Goal: Information Seeking & Learning: Learn about a topic

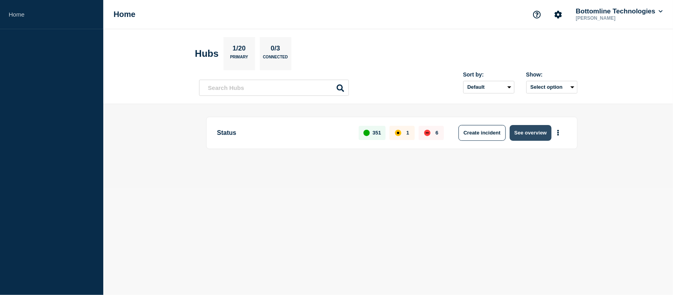
click at [523, 132] on button "See overview" at bounding box center [530, 133] width 42 height 16
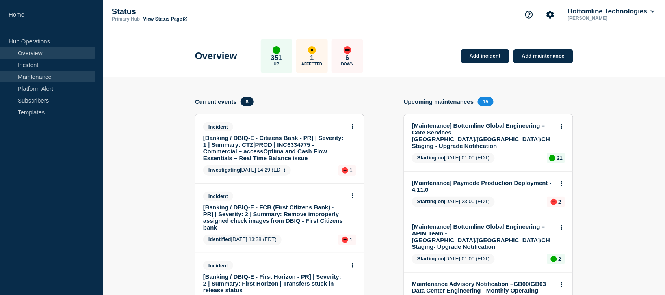
click at [39, 78] on link "Maintenance" at bounding box center [47, 77] width 95 height 12
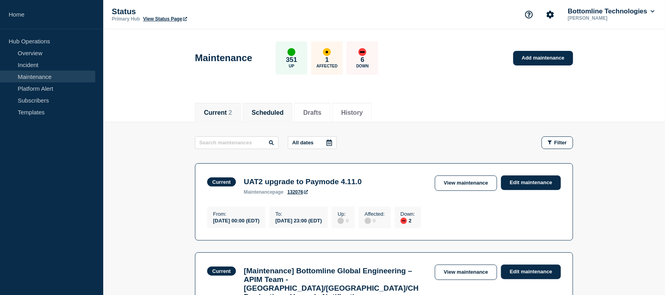
click at [276, 110] on button "Scheduled" at bounding box center [268, 112] width 32 height 7
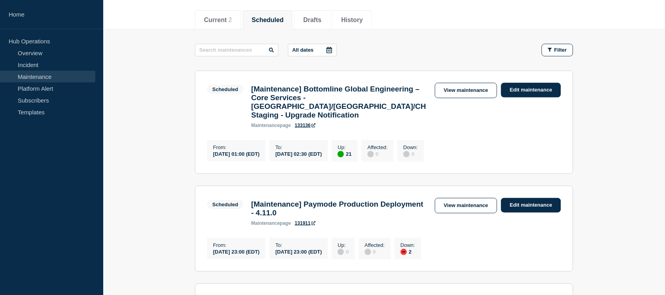
scroll to position [92, 0]
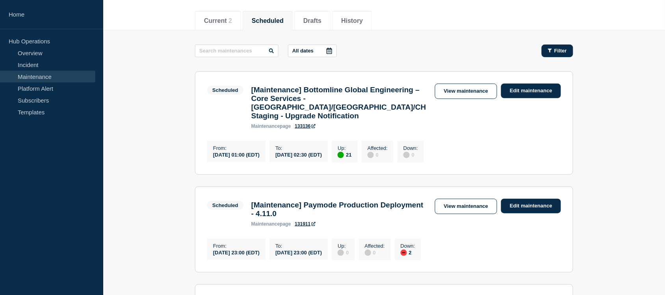
click at [538, 49] on icon "button" at bounding box center [550, 50] width 4 height 5
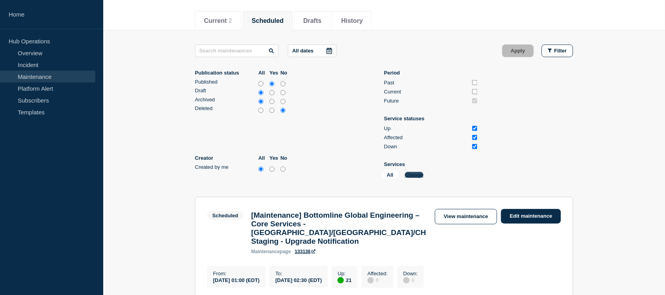
click at [418, 174] on button "Change" at bounding box center [414, 175] width 19 height 6
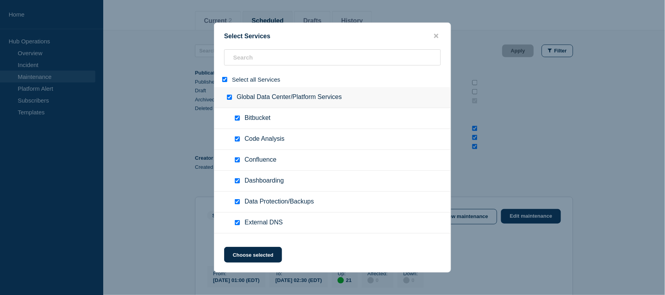
drag, startPoint x: 227, startPoint y: 87, endPoint x: 223, endPoint y: 83, distance: 5.0
click at [223, 83] on div "Select all Services" at bounding box center [332, 79] width 236 height 15
click at [223, 83] on div at bounding box center [226, 79] width 11 height 7
click at [222, 82] on input "select all" at bounding box center [224, 79] width 5 height 5
checkbox input "false"
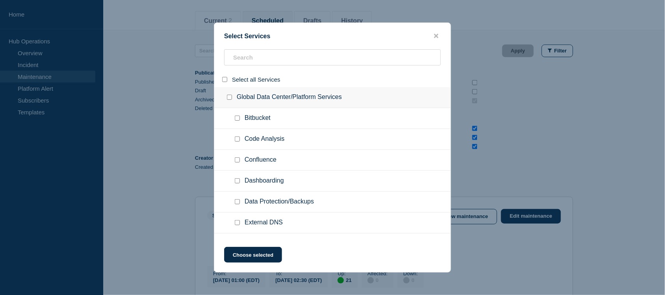
checkbox input "false"
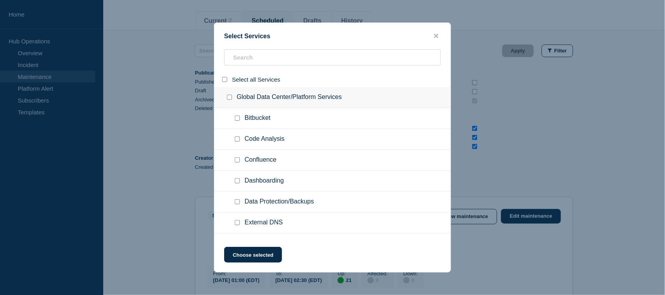
checkbox input "false"
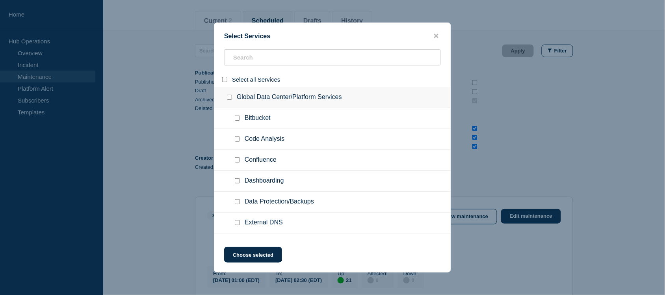
checkbox input "false"
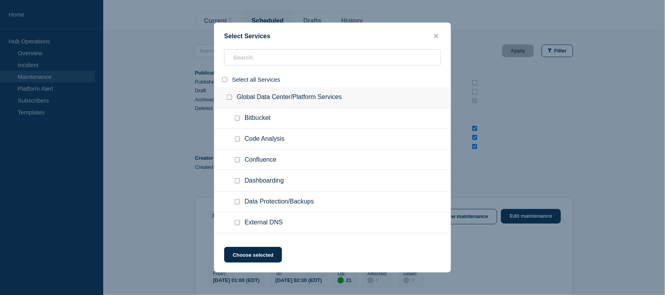
checkbox input "false"
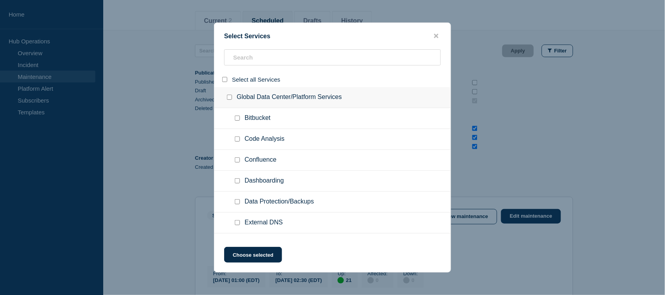
checkbox input "false"
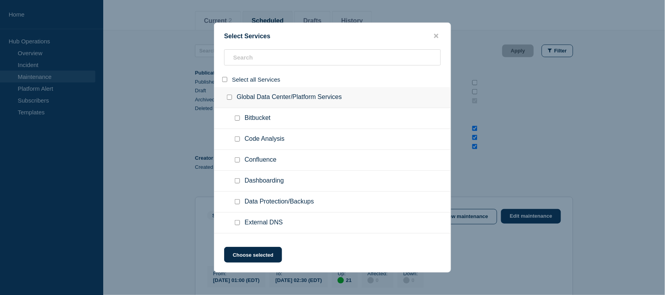
checkbox input "false"
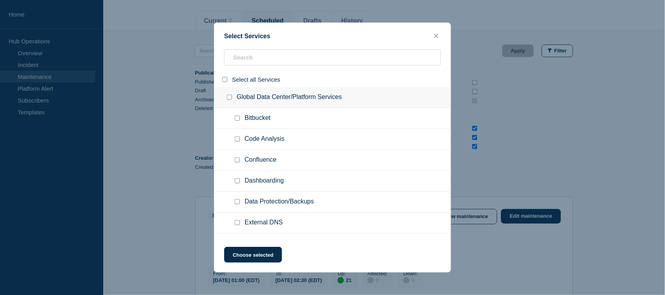
checkbox input "false"
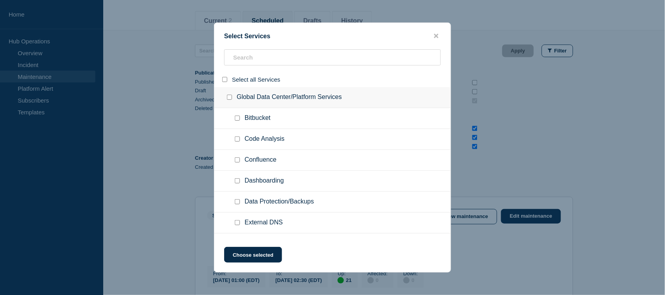
checkbox input "false"
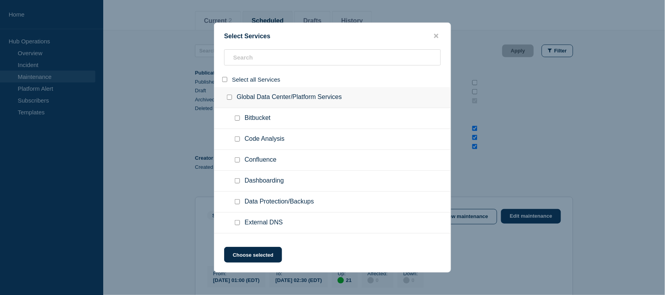
checkbox input "false"
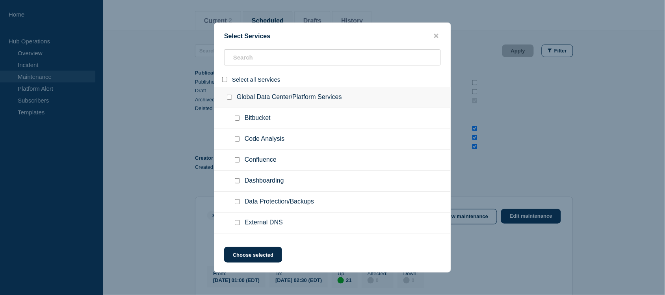
checkbox input "false"
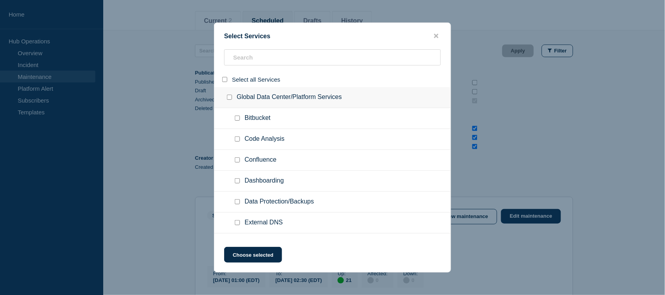
checkbox input "false"
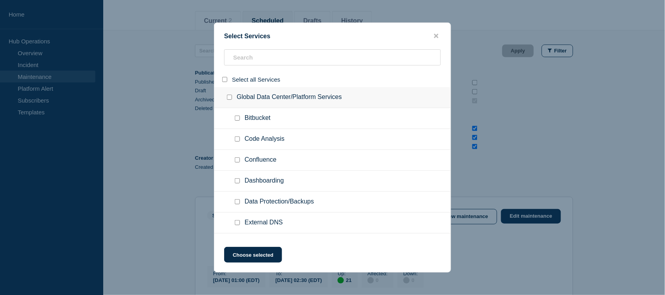
checkbox input "false"
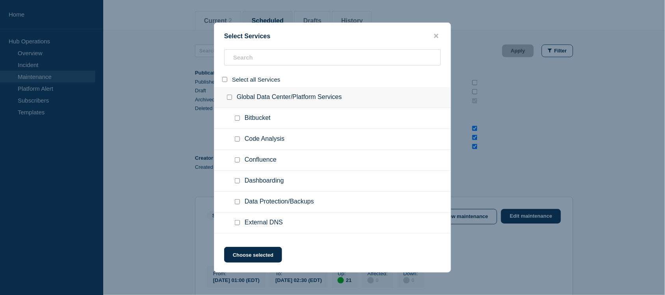
checkbox input "false"
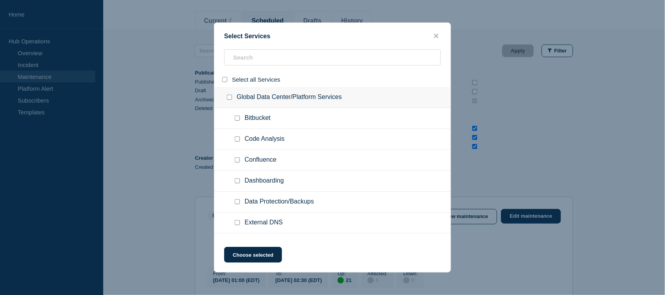
checkbox input "false"
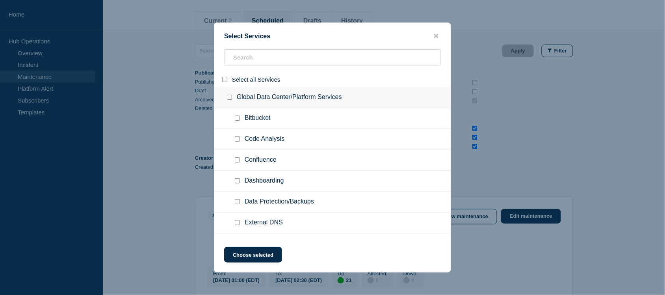
checkbox input "false"
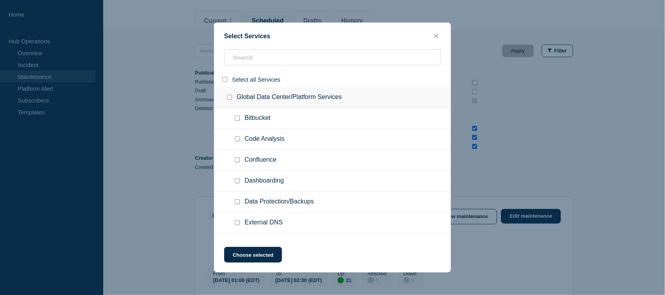
checkbox input "false"
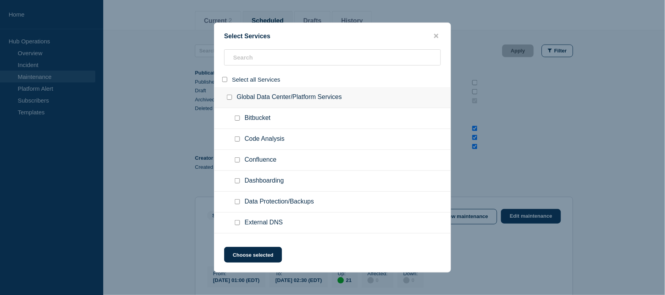
checkbox input "false"
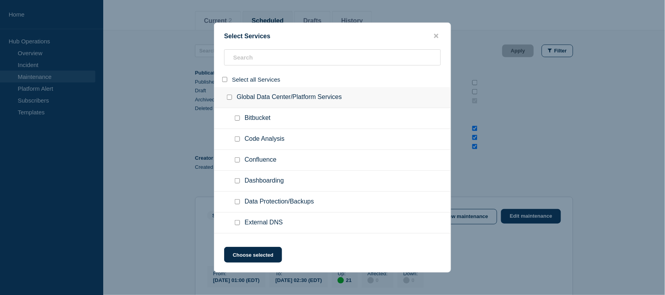
checkbox input "false"
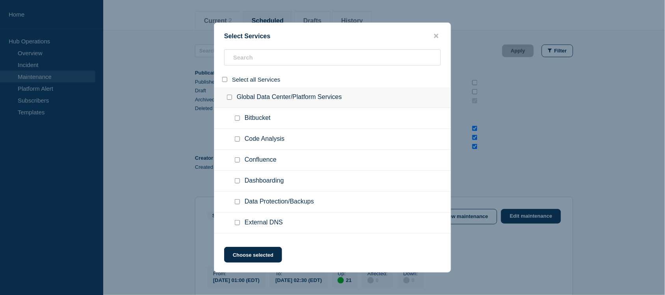
checkbox input "false"
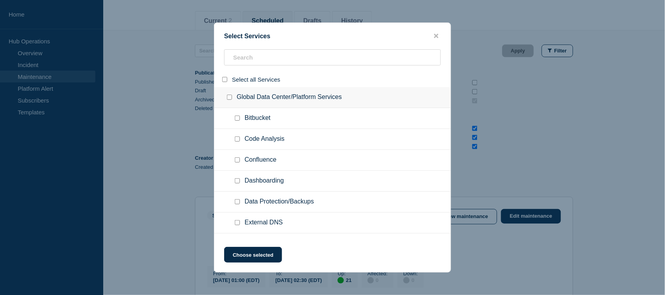
checkbox input "false"
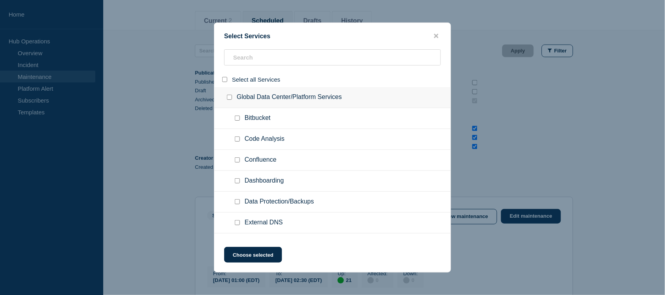
checkbox input "false"
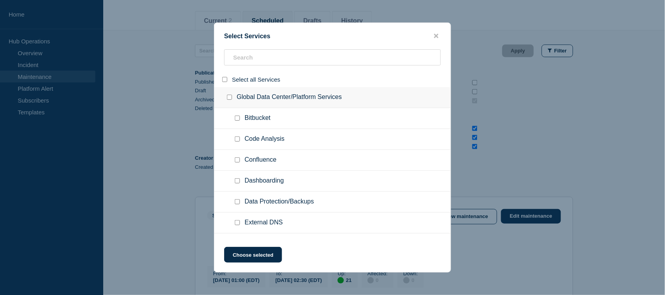
checkbox input "false"
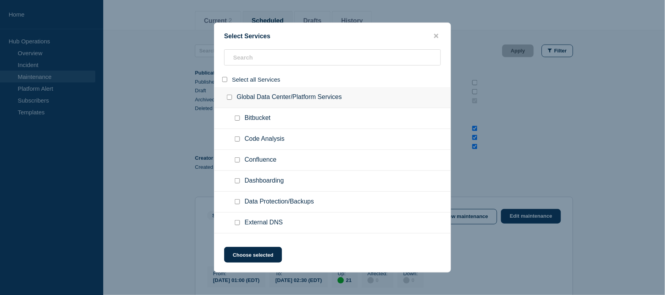
checkbox input "false"
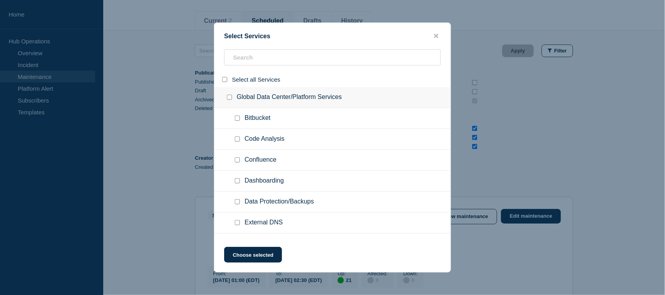
checkbox input "false"
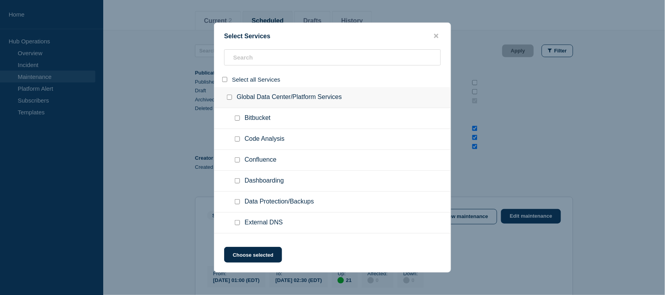
checkbox input "false"
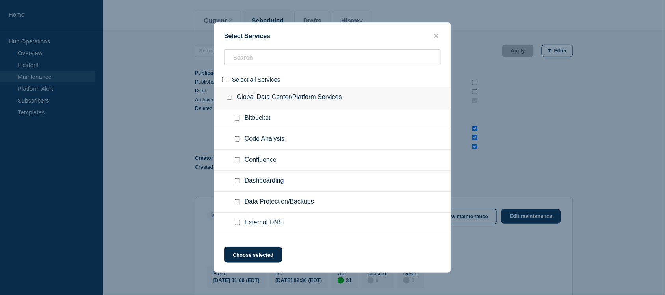
checkbox input "false"
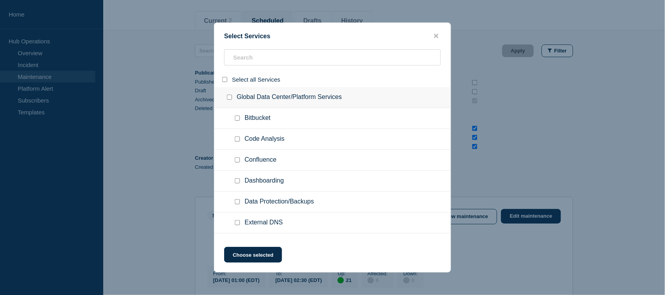
checkbox input "false"
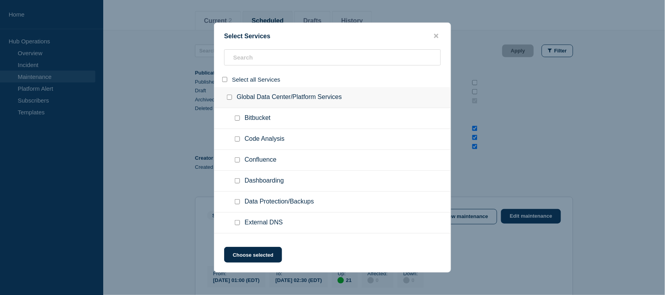
checkbox input "false"
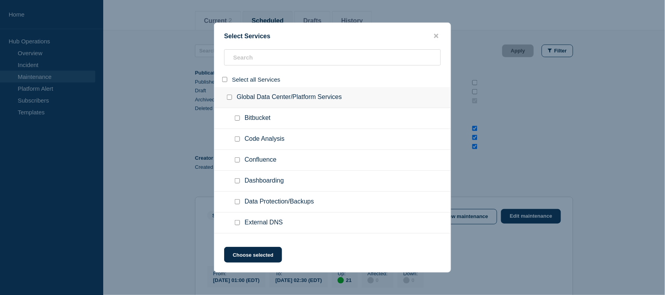
checkbox input "false"
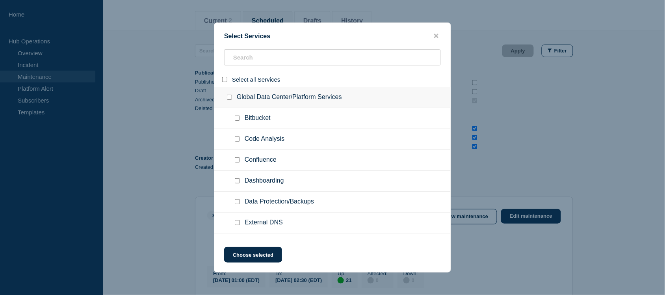
checkbox input "false"
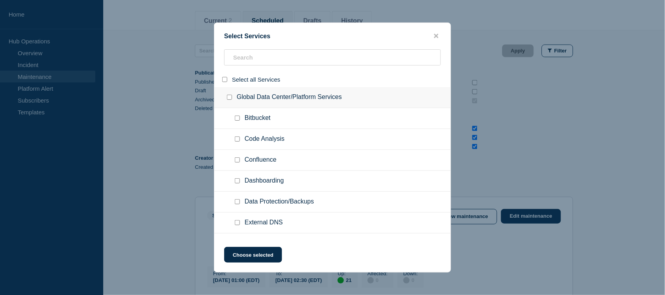
checkbox input "false"
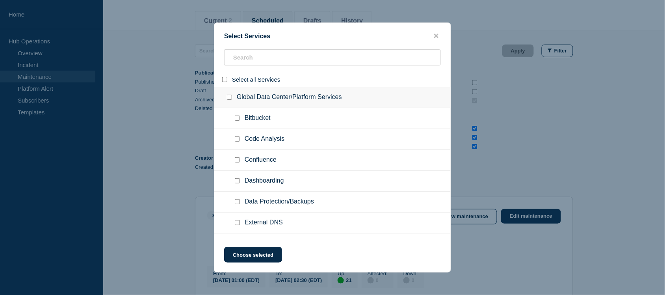
checkbox input "false"
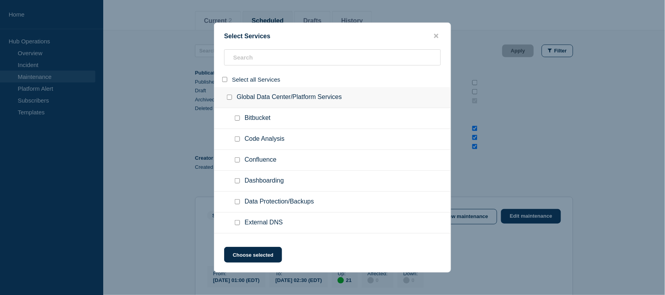
checkbox input "false"
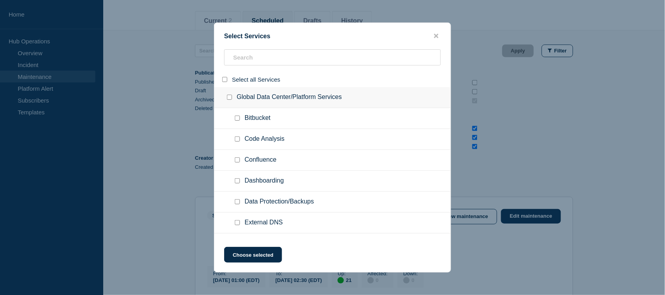
checkbox input "false"
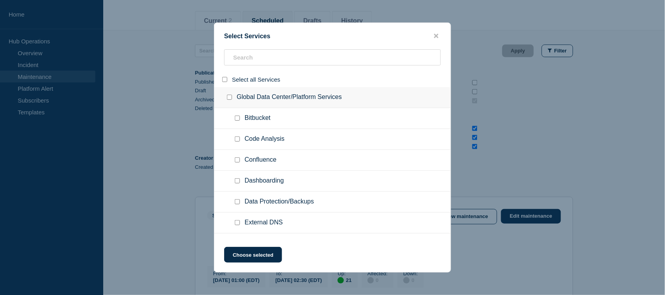
checkbox input "false"
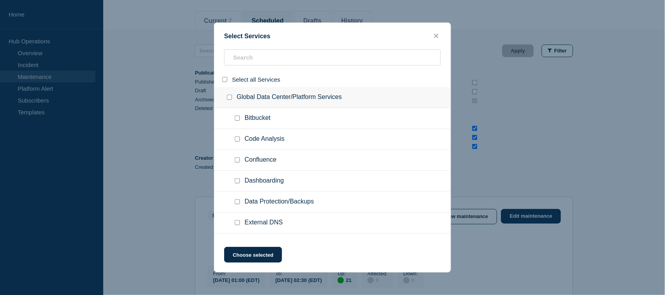
checkbox input "false"
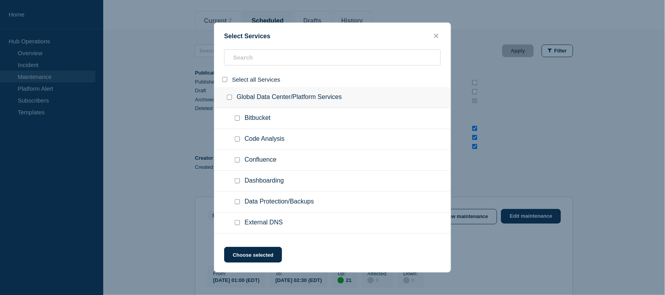
checkbox input "false"
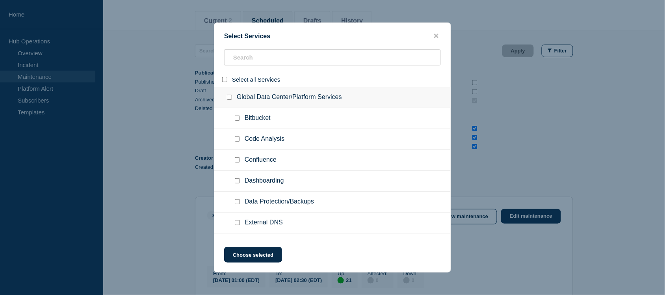
checkbox input "false"
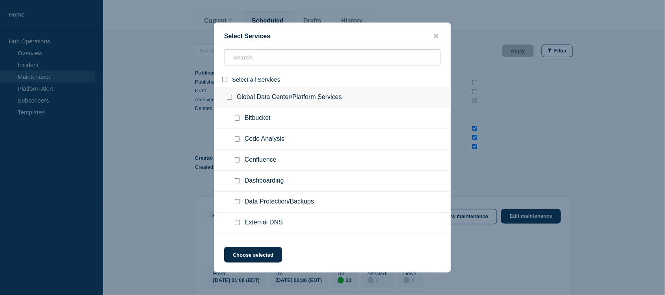
checkbox input "false"
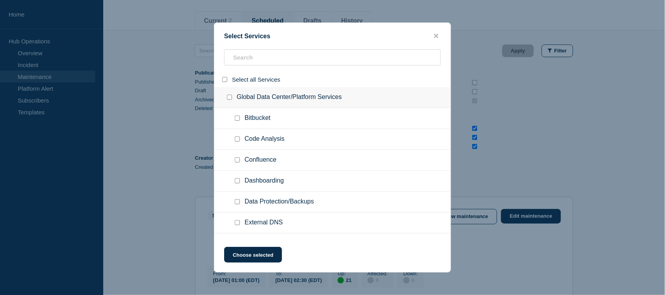
checkbox input "false"
click at [249, 58] on input "search" at bounding box center [332, 57] width 217 height 16
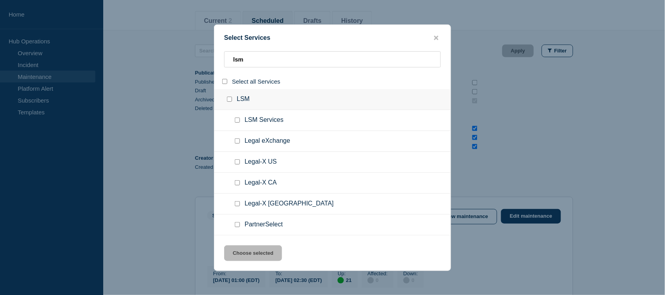
click at [223, 79] on div at bounding box center [226, 81] width 11 height 7
click at [223, 82] on input "select all" at bounding box center [224, 81] width 5 height 5
click at [263, 236] on button "Choose selected" at bounding box center [253, 253] width 58 height 16
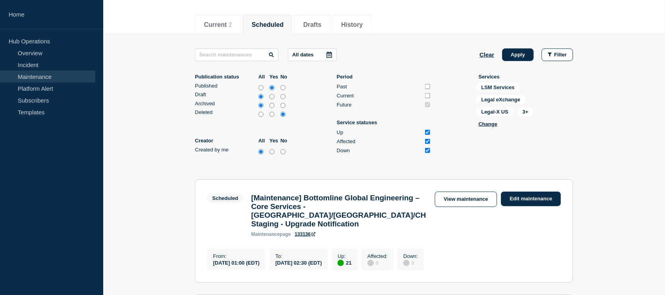
scroll to position [64, 0]
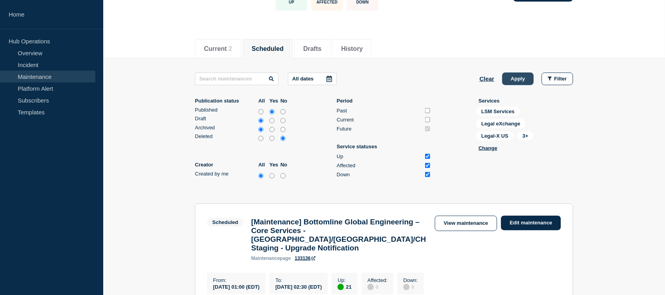
click at [512, 75] on button "Apply" at bounding box center [518, 79] width 32 height 13
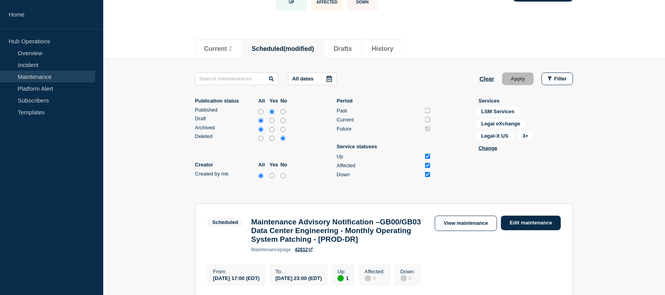
click at [397, 82] on div "All dates Clear Apply Filter" at bounding box center [384, 79] width 378 height 13
click at [330, 73] on div at bounding box center [329, 79] width 14 height 12
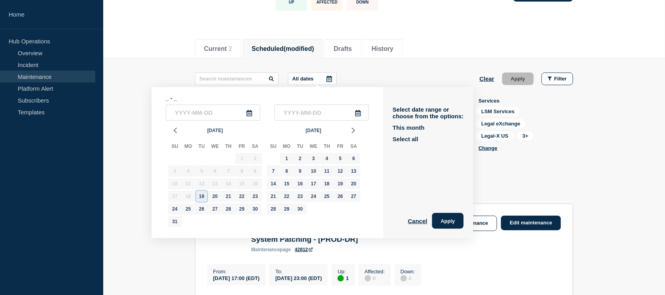
click at [200, 195] on div "19" at bounding box center [201, 196] width 11 height 11
click at [303, 158] on div "2" at bounding box center [300, 158] width 11 height 11
click at [464, 221] on button "Apply" at bounding box center [448, 221] width 32 height 16
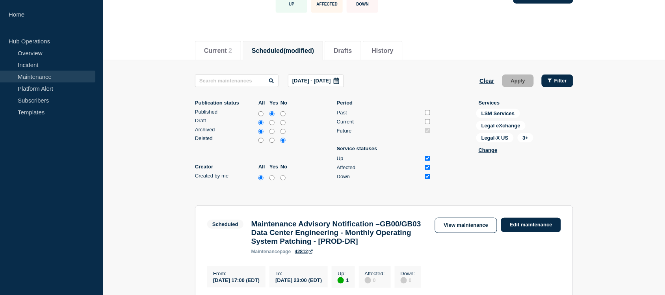
scroll to position [61, 0]
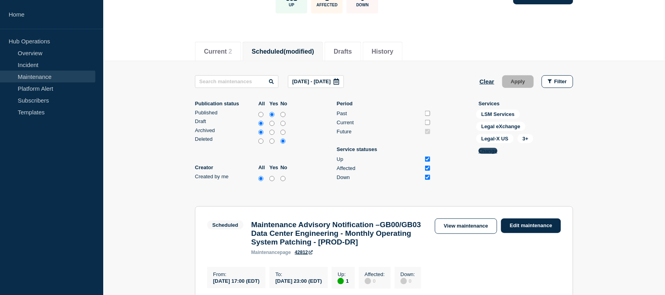
click at [487, 149] on button "Change" at bounding box center [488, 151] width 19 height 6
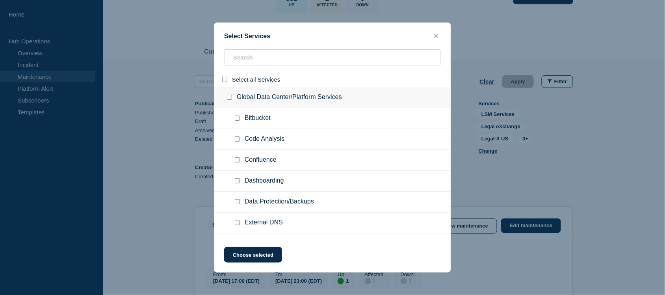
click at [225, 76] on div at bounding box center [226, 79] width 11 height 7
click at [225, 79] on input "select all" at bounding box center [224, 79] width 5 height 5
click at [247, 236] on button "Choose selected" at bounding box center [253, 255] width 58 height 16
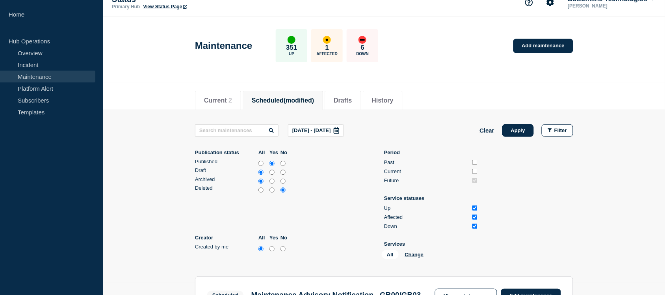
scroll to position [0, 0]
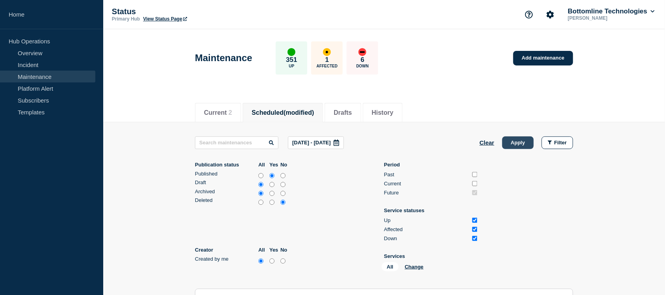
click at [519, 143] on button "Apply" at bounding box center [518, 142] width 32 height 13
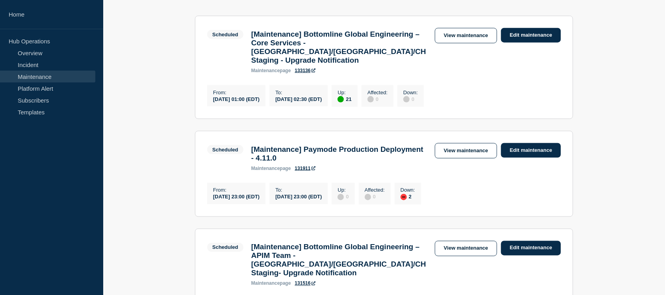
scroll to position [273, 0]
click at [483, 38] on link "View maintenance" at bounding box center [466, 35] width 62 height 15
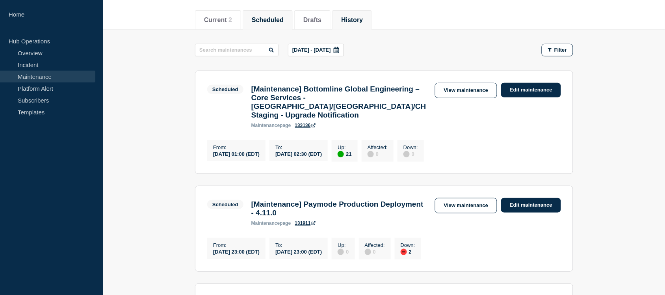
scroll to position [103, 0]
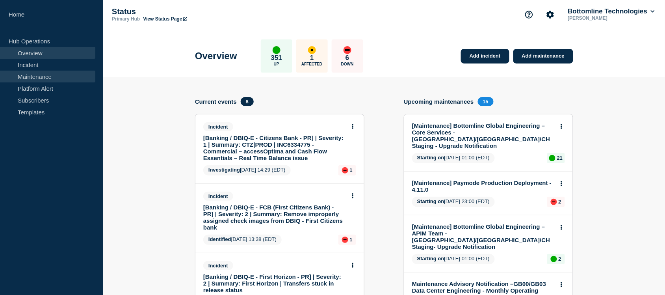
click at [50, 77] on link "Maintenance" at bounding box center [47, 77] width 95 height 12
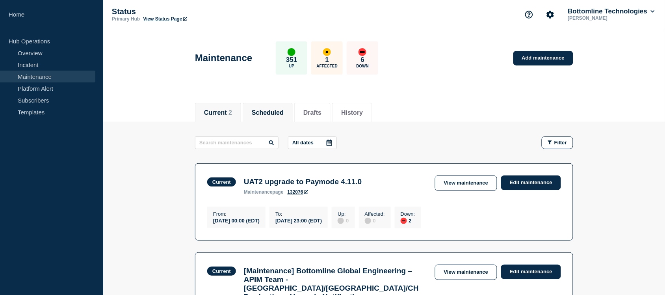
click at [282, 112] on button "Scheduled" at bounding box center [268, 112] width 32 height 7
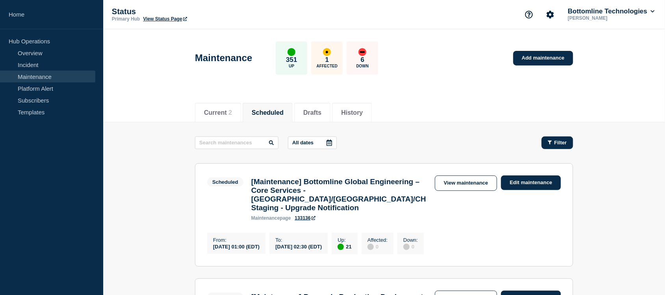
click at [538, 141] on span "Filter" at bounding box center [560, 142] width 13 height 6
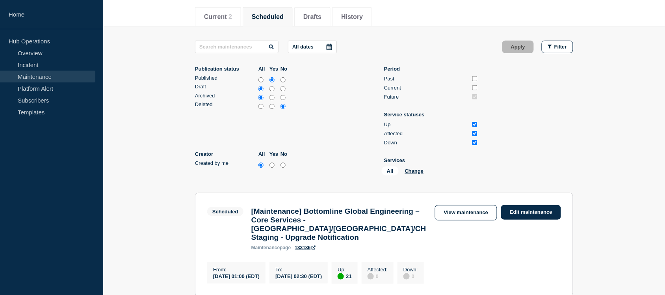
scroll to position [97, 0]
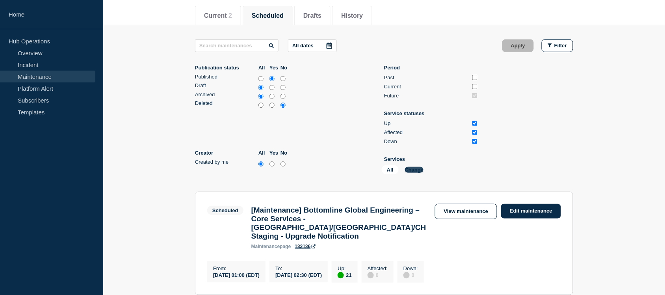
click at [419, 170] on button "Change" at bounding box center [414, 170] width 19 height 6
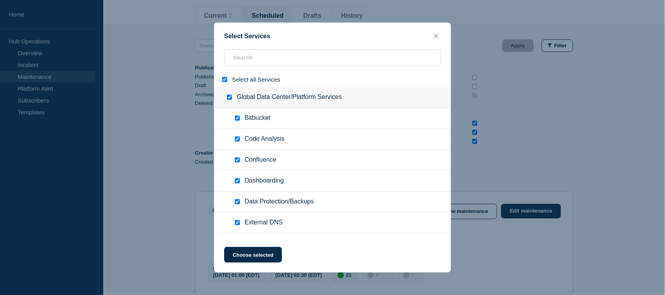
click at [223, 79] on input "select all" at bounding box center [224, 79] width 5 height 5
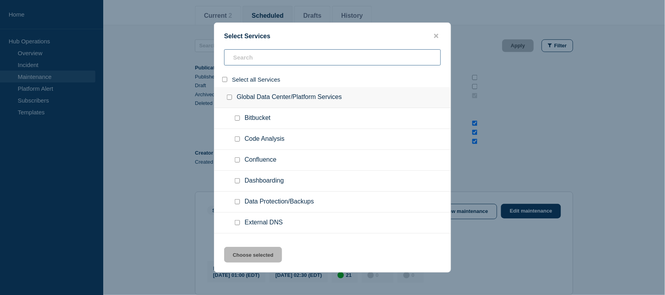
click at [251, 57] on input "search" at bounding box center [332, 57] width 217 height 16
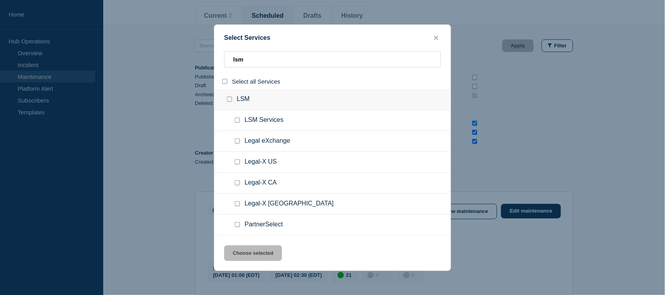
click at [225, 82] on input "select all" at bounding box center [224, 81] width 5 height 5
click at [263, 236] on div "Select Services lsm Select all Services LSM LSM Services Legal eXchange Legal-X…" at bounding box center [332, 147] width 237 height 246
click at [262, 236] on button "Choose selected" at bounding box center [253, 253] width 58 height 16
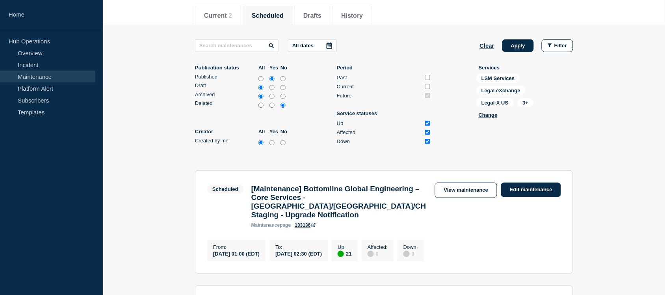
click at [328, 41] on div at bounding box center [329, 46] width 14 height 12
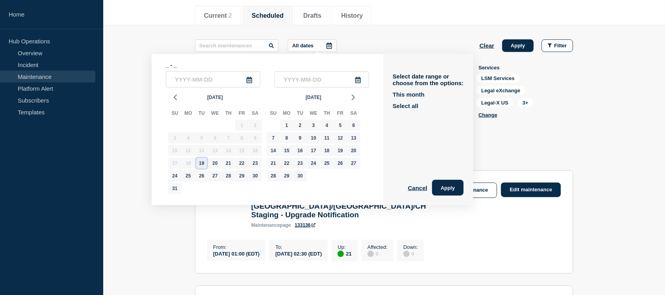
click at [201, 160] on div "19" at bounding box center [201, 163] width 11 height 11
click at [309, 125] on div "3" at bounding box center [313, 125] width 11 height 11
click at [300, 123] on div "2" at bounding box center [300, 125] width 11 height 11
click at [201, 162] on div "19" at bounding box center [201, 163] width 11 height 11
click at [461, 184] on button "Apply" at bounding box center [448, 188] width 32 height 16
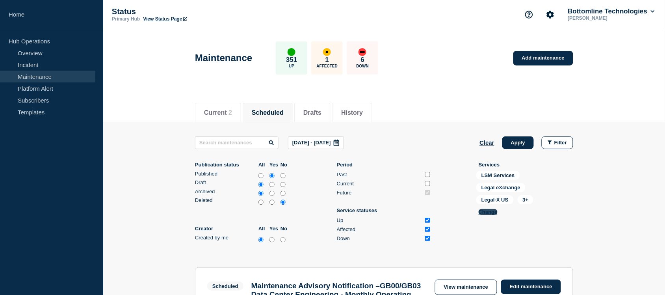
click at [496, 212] on button "Change" at bounding box center [488, 212] width 19 height 6
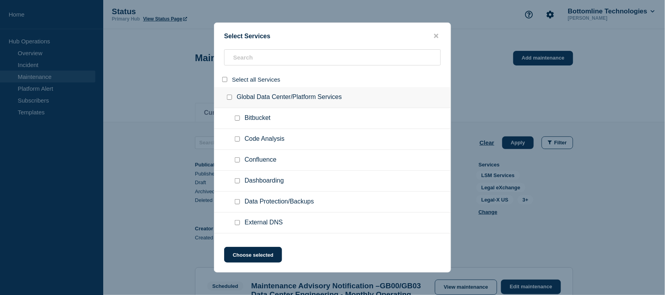
click at [225, 81] on input "select all" at bounding box center [224, 79] width 5 height 5
click at [272, 236] on button "Choose selected" at bounding box center [253, 255] width 58 height 16
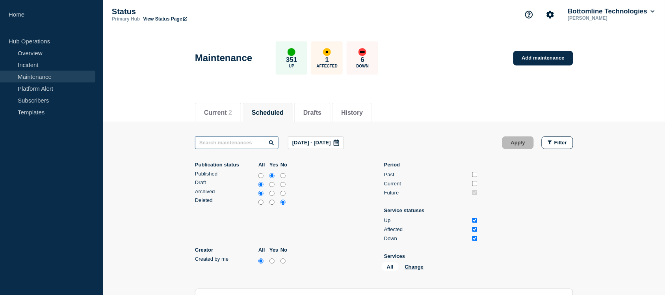
click at [241, 141] on input "text" at bounding box center [237, 142] width 84 height 13
paste input "Advisory Notification – Infrastructure Engineering"
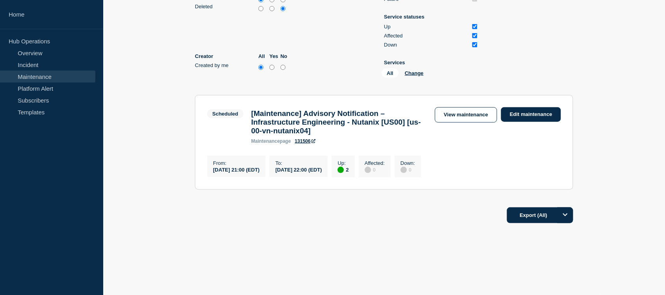
click at [360, 121] on h3 "[Maintenance] Advisory Notification – Infrastructure Engineering - Nutanix [US0…" at bounding box center [339, 122] width 176 height 26
click at [372, 109] on h3 "[Maintenance] Advisory Notification – Infrastructure Engineering - Nutanix [US0…" at bounding box center [339, 122] width 176 height 26
click at [355, 156] on div "Up : 2" at bounding box center [343, 167] width 23 height 22
click at [373, 121] on h3 "[Maintenance] Advisory Notification – Infrastructure Engineering - Nutanix [US0…" at bounding box center [339, 122] width 176 height 26
click at [469, 107] on link "View maintenance" at bounding box center [466, 114] width 62 height 15
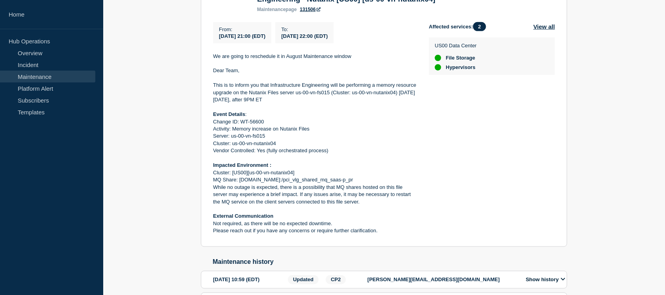
scroll to position [182, 0]
